Goal: Book appointment/travel/reservation

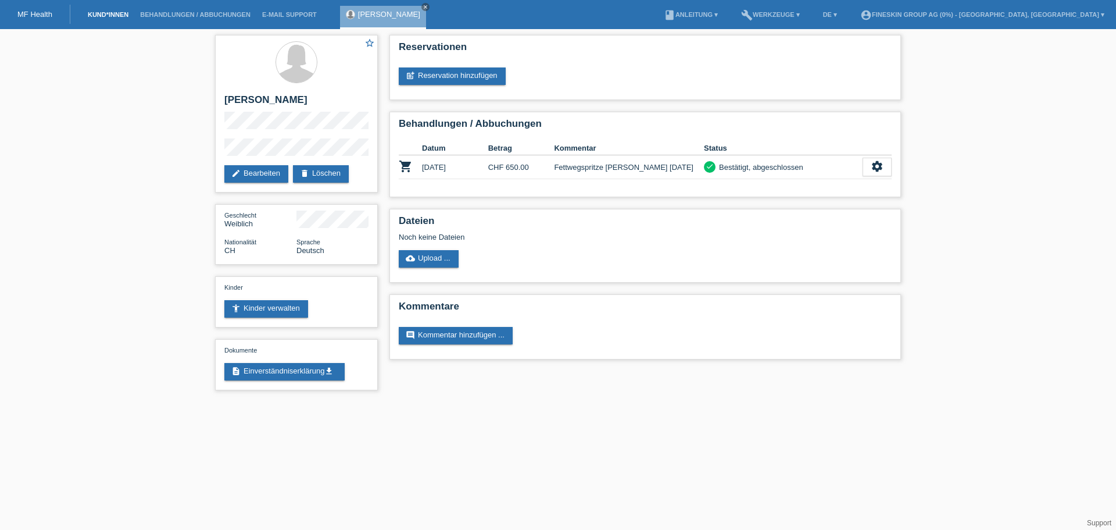
click at [112, 15] on link "Kund*innen" at bounding box center [108, 14] width 52 height 7
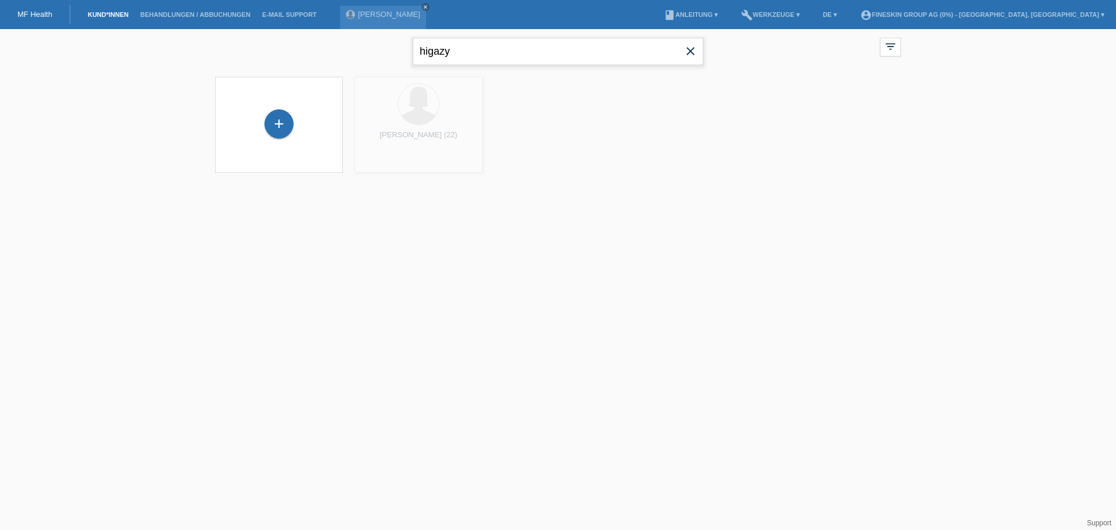
click at [496, 53] on input "higazy" at bounding box center [558, 51] width 291 height 27
type input "h"
type input "laes"
click at [378, 167] on div "launch Anzeigen" at bounding box center [381, 162] width 52 height 17
click at [393, 165] on span "Anzeigen" at bounding box center [387, 162] width 31 height 9
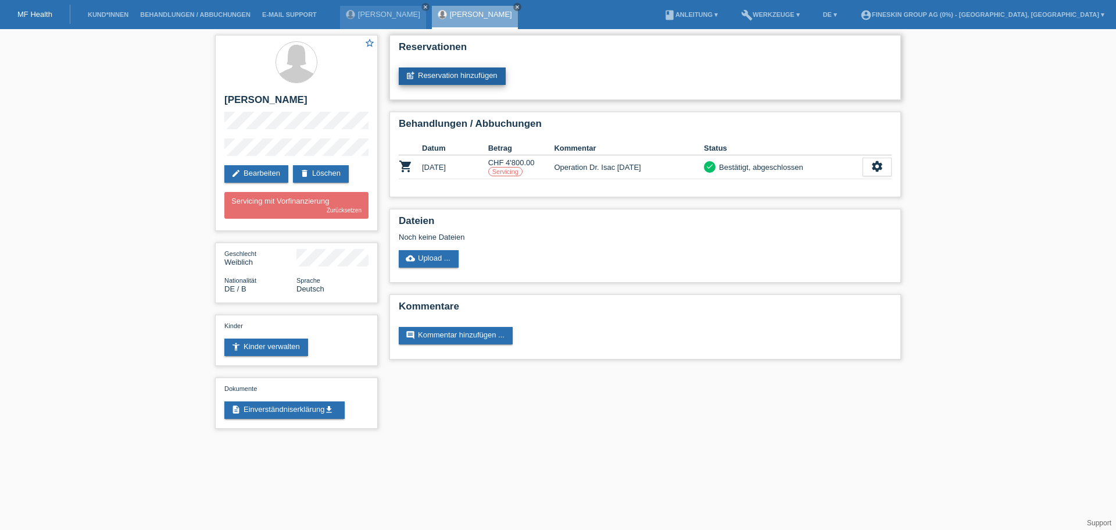
click at [442, 80] on link "post_add Reservation hinzufügen" at bounding box center [452, 75] width 107 height 17
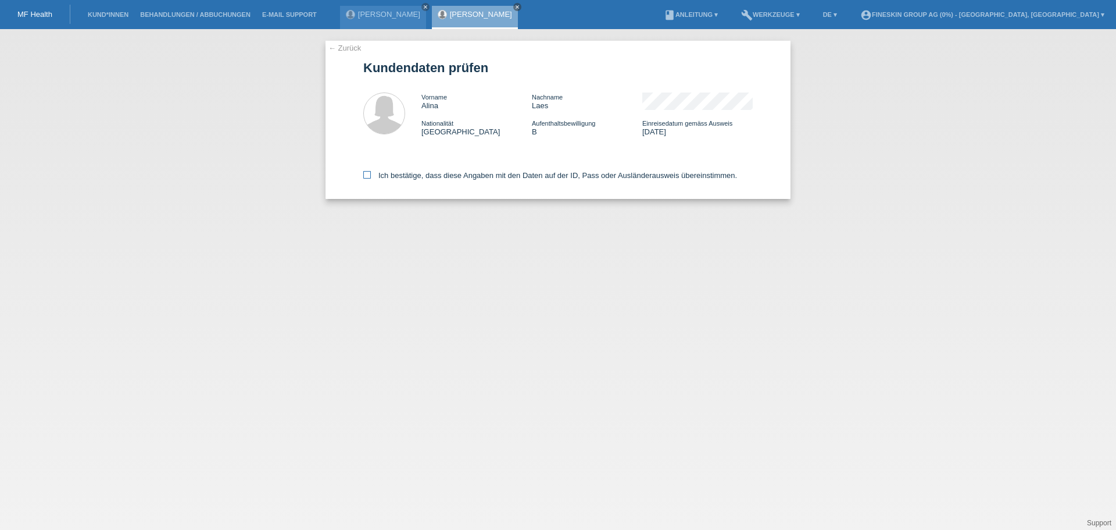
click at [458, 177] on label "Ich bestätige, dass diese Angaben mit den Daten auf der ID, Pass oder Ausländer…" at bounding box center [550, 175] width 374 height 9
click at [371, 177] on input "Ich bestätige, dass diese Angaben mit den Daten auf der ID, Pass oder Ausländer…" at bounding box center [367, 175] width 8 height 8
checkbox input "true"
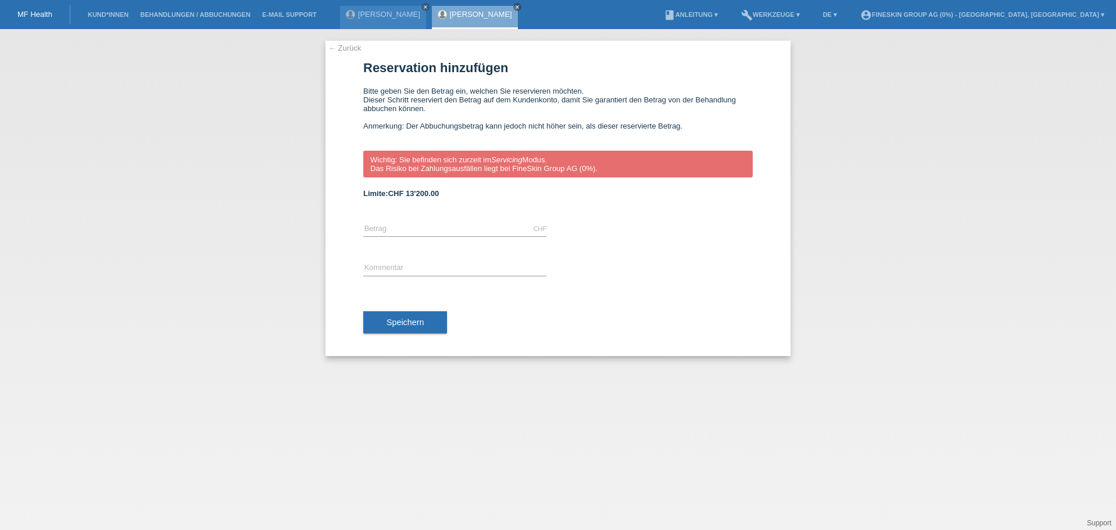
click at [45, 16] on link "MF Health" at bounding box center [34, 14] width 35 height 9
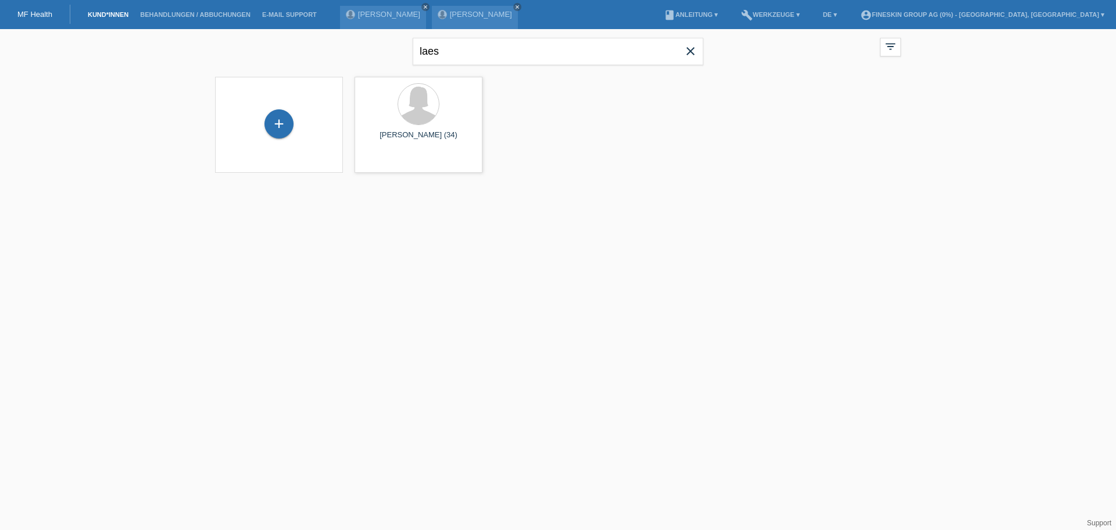
click at [111, 14] on link "Kund*innen" at bounding box center [108, 14] width 52 height 7
click at [469, 47] on input "laes" at bounding box center [558, 51] width 291 height 27
click at [387, 164] on span "Anzeigen" at bounding box center [387, 162] width 31 height 9
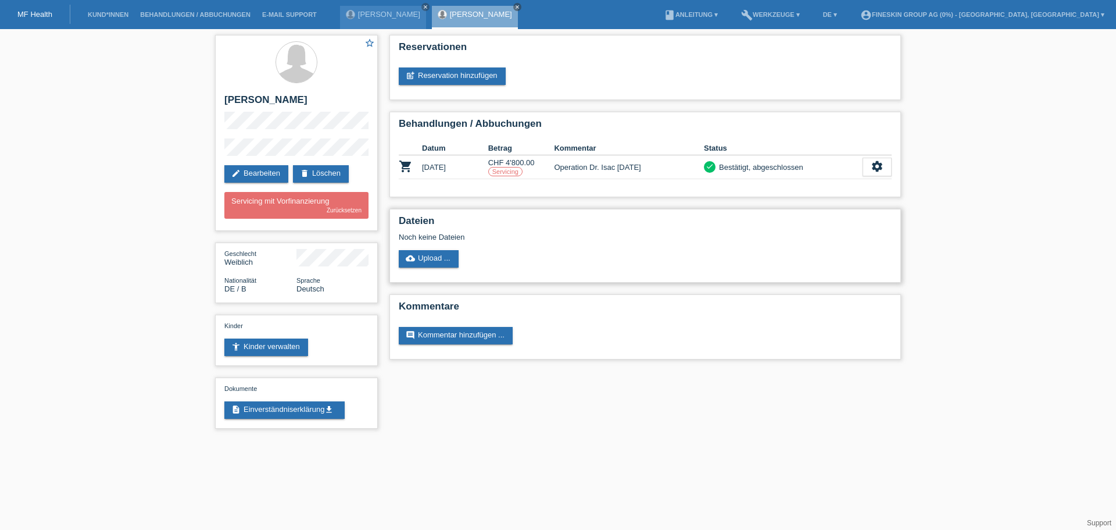
click at [585, 244] on div "Dateien Noch keine Dateien cloud_upload Upload ..." at bounding box center [646, 246] width 512 height 74
click at [942, 198] on div "star_border [PERSON_NAME] edit Bearbeiten delete Löschen Servicing mit Vorfinan…" at bounding box center [558, 234] width 1116 height 411
click at [948, 203] on div "star_border [PERSON_NAME] edit Bearbeiten delete Löschen Servicing mit Vorfinan…" at bounding box center [558, 234] width 1116 height 411
